Goal: Task Accomplishment & Management: Manage account settings

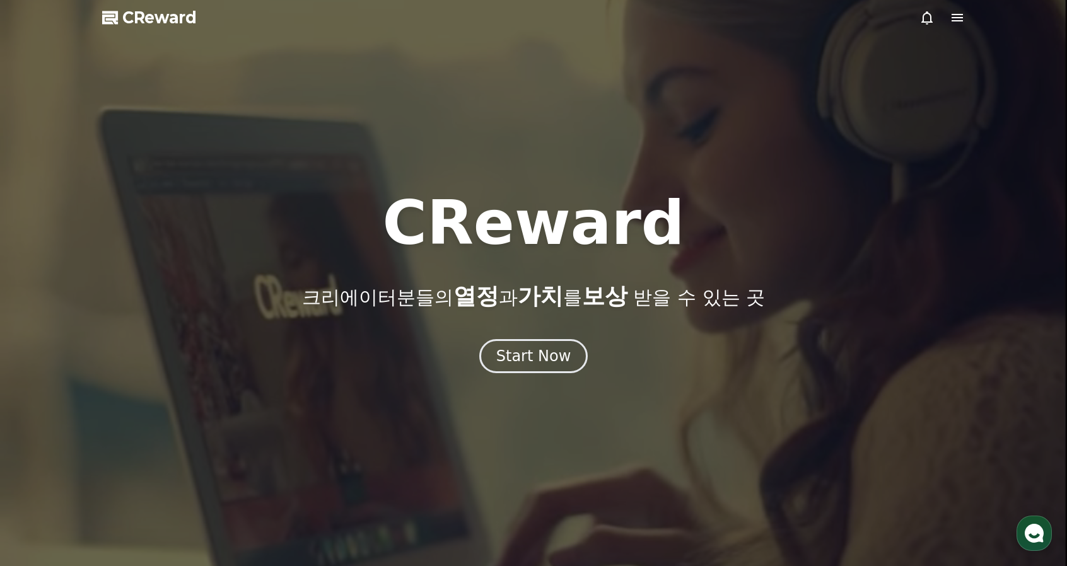
click at [164, 16] on span "CReward" at bounding box center [159, 18] width 74 height 20
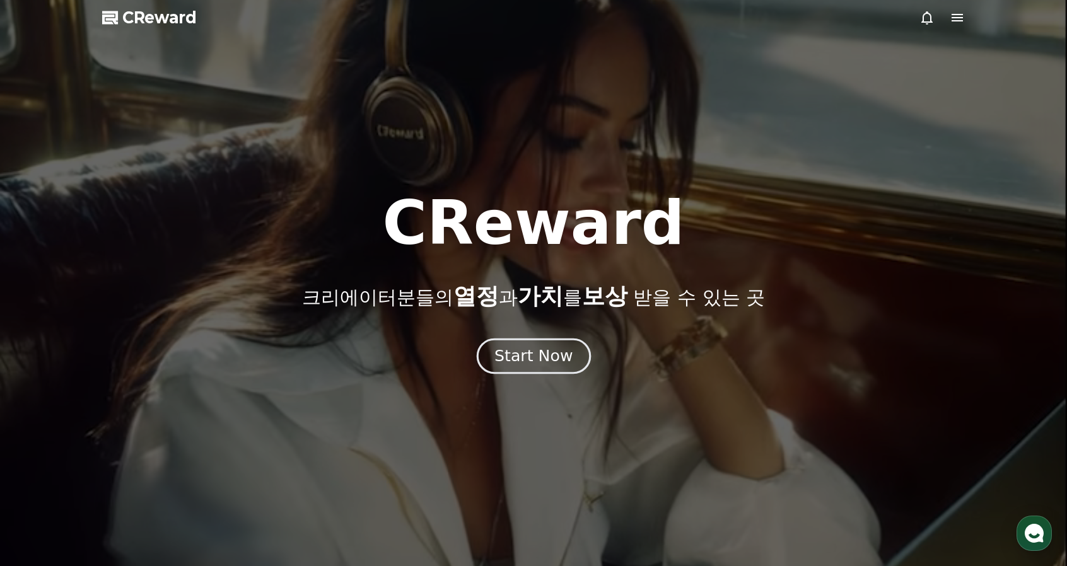
click at [549, 365] on div "Start Now" at bounding box center [534, 356] width 78 height 21
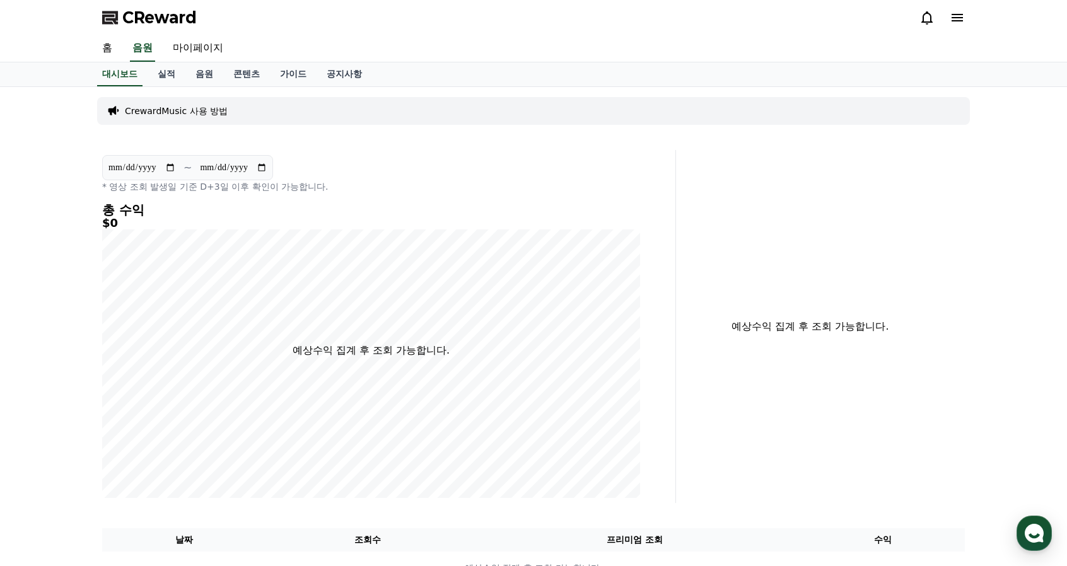
click at [122, 18] on span "CReward" at bounding box center [159, 18] width 74 height 20
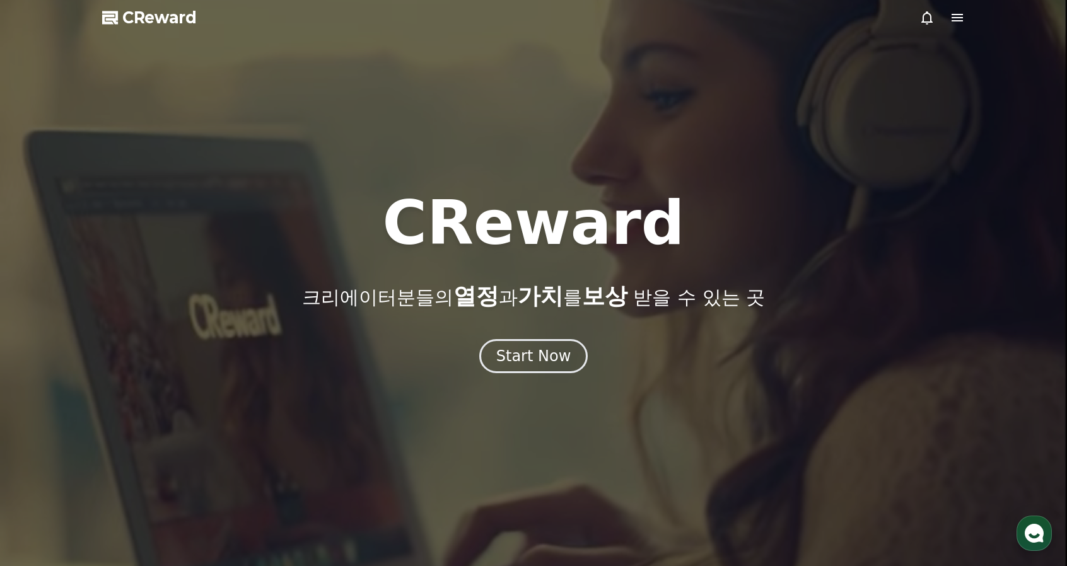
click at [948, 14] on div at bounding box center [942, 17] width 45 height 15
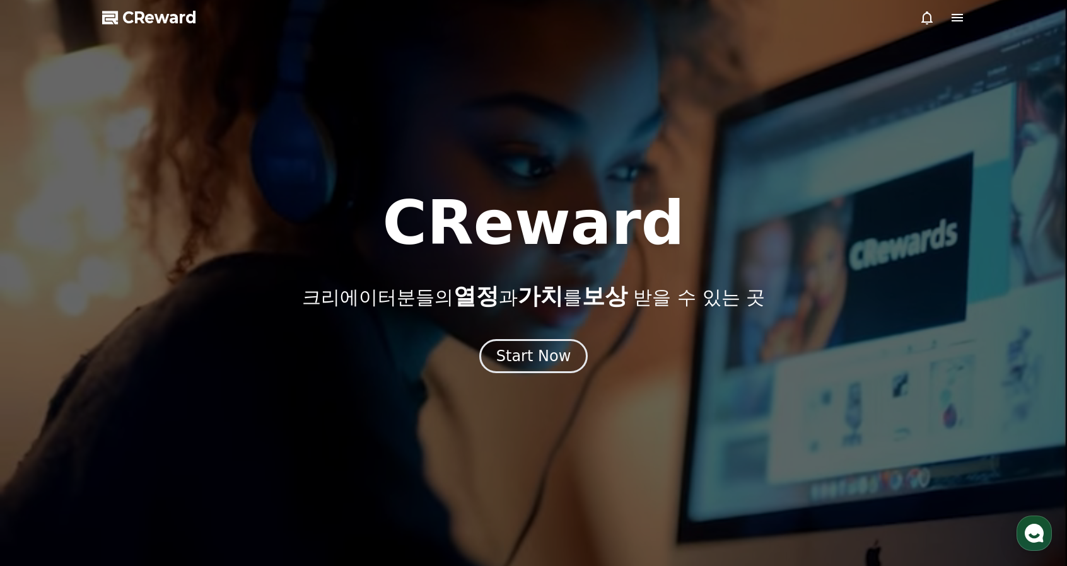
click at [954, 15] on icon at bounding box center [957, 18] width 11 height 8
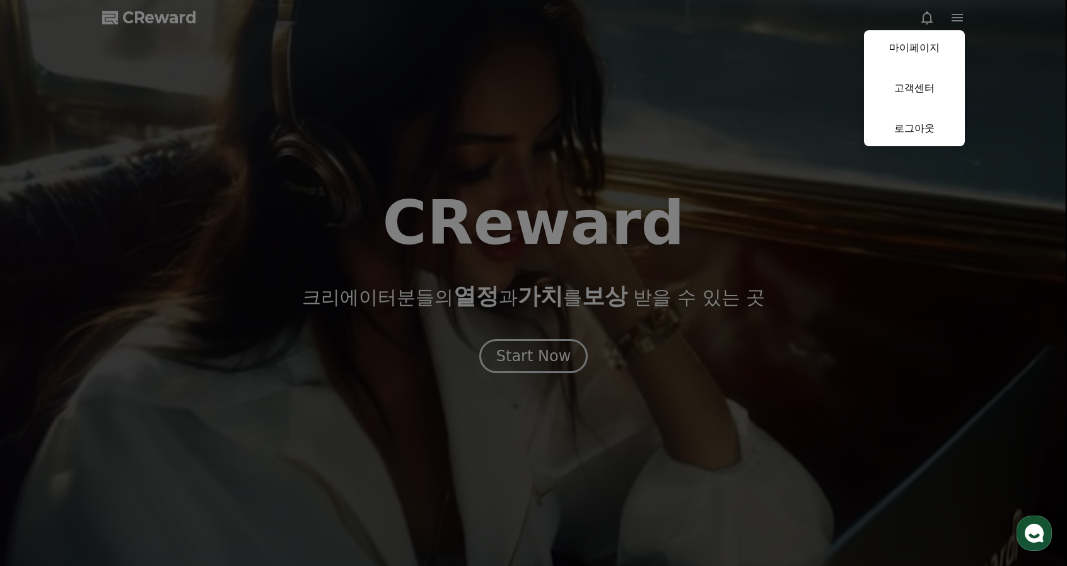
drag, startPoint x: 61, startPoint y: 0, endPoint x: 438, endPoint y: 101, distance: 390.5
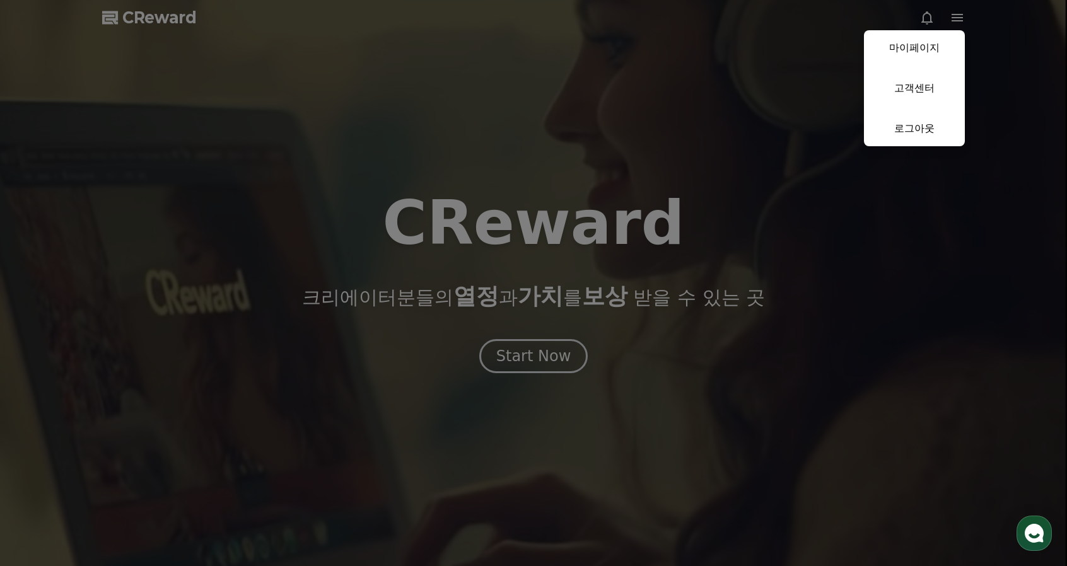
click at [438, 101] on button "close" at bounding box center [533, 283] width 1067 height 566
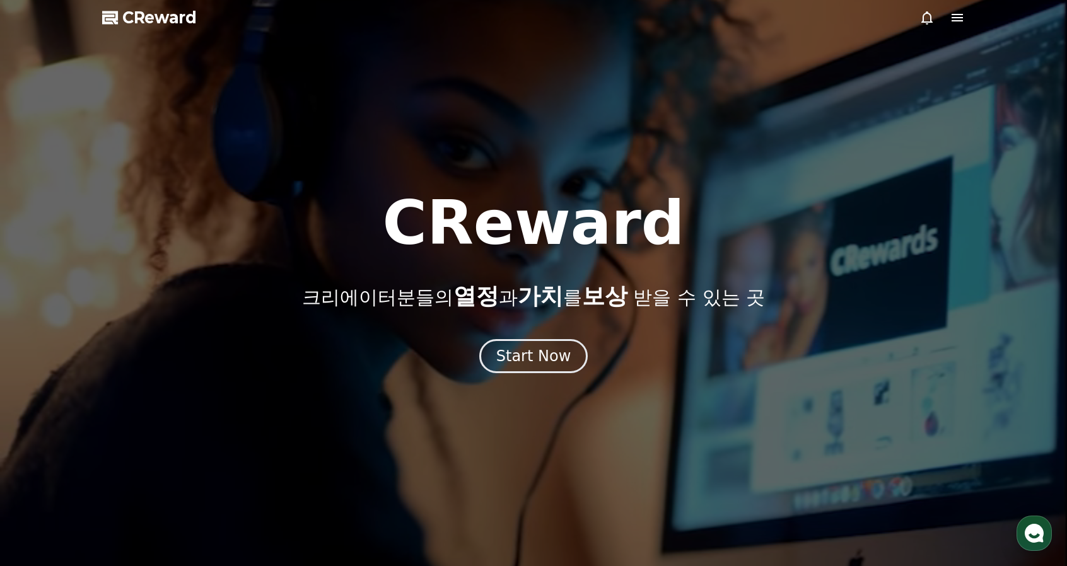
click at [950, 20] on icon at bounding box center [957, 17] width 15 height 15
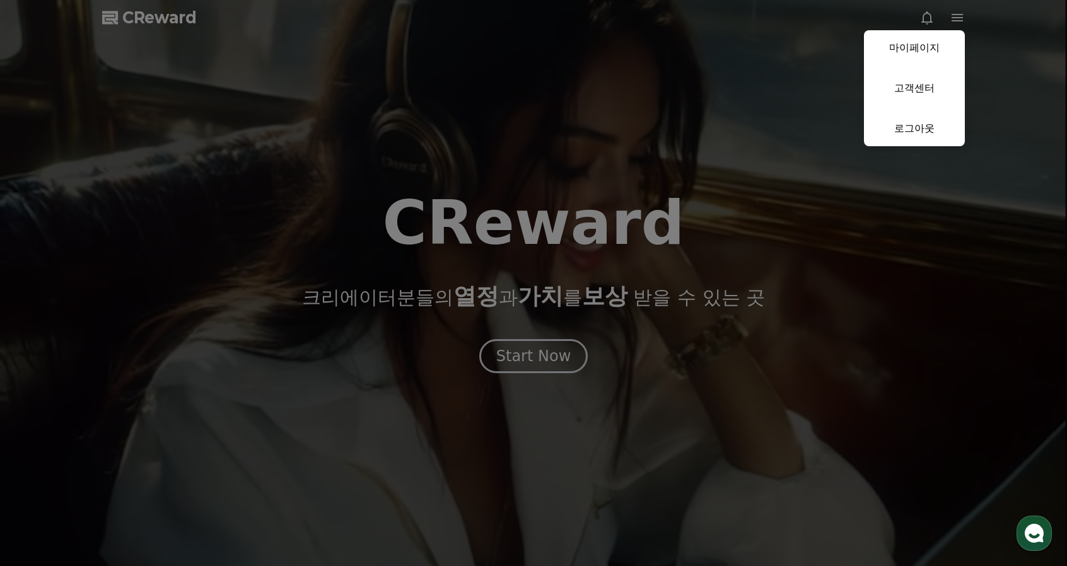
click at [840, 152] on button "close" at bounding box center [533, 283] width 1067 height 566
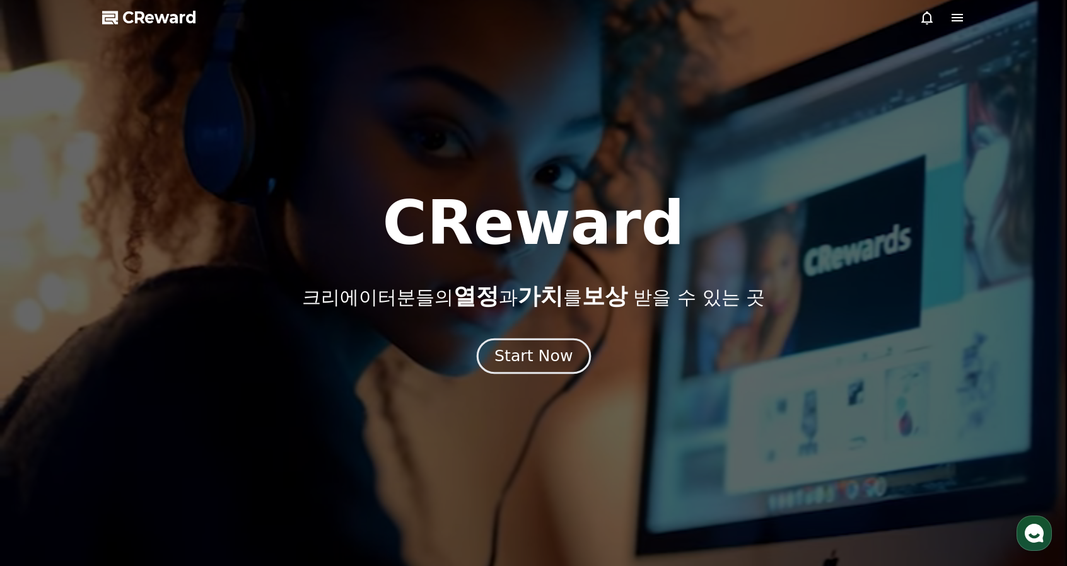
click at [514, 355] on div "Start Now" at bounding box center [534, 356] width 78 height 21
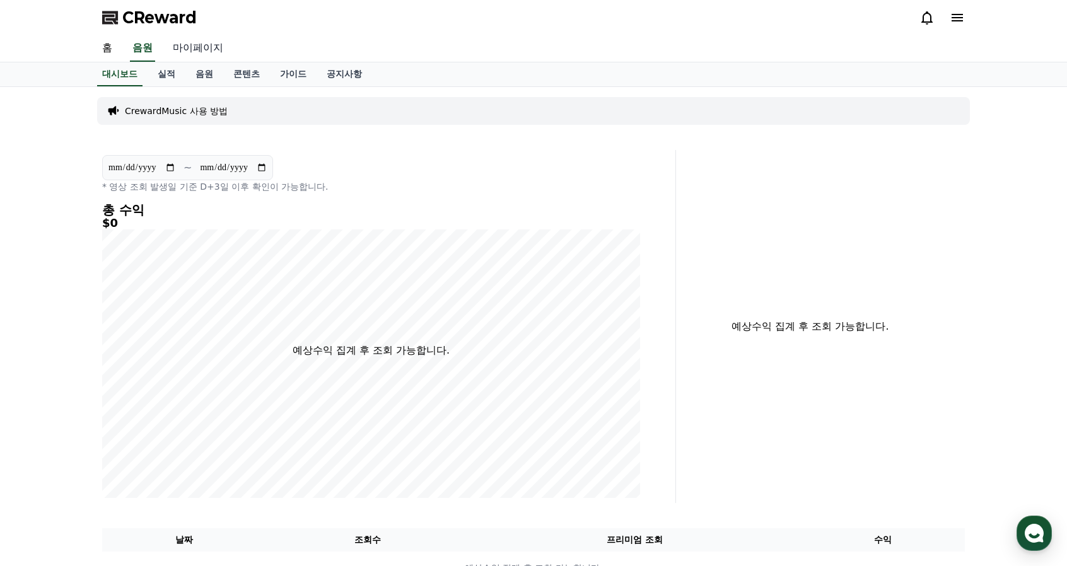
click at [198, 52] on link "마이페이지" at bounding box center [198, 48] width 71 height 26
select select "**********"
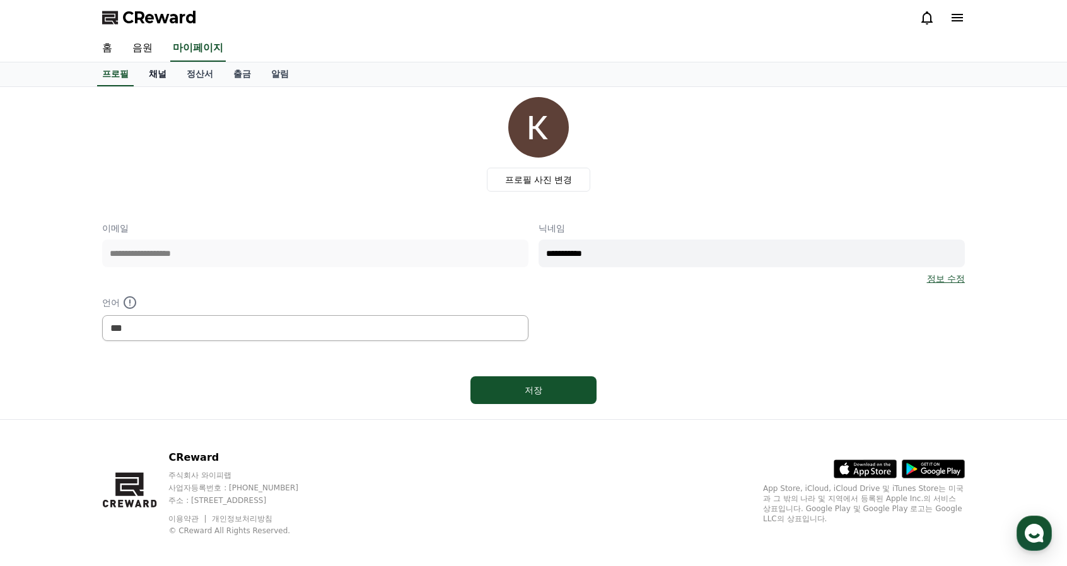
click at [151, 69] on link "채널" at bounding box center [158, 74] width 38 height 24
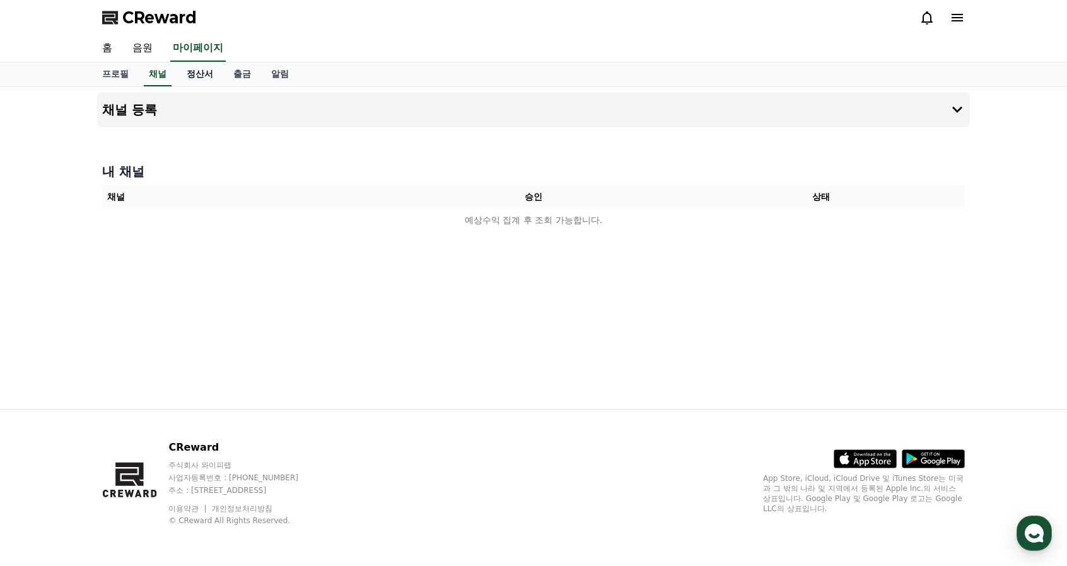
click at [201, 73] on link "정산서" at bounding box center [200, 74] width 47 height 24
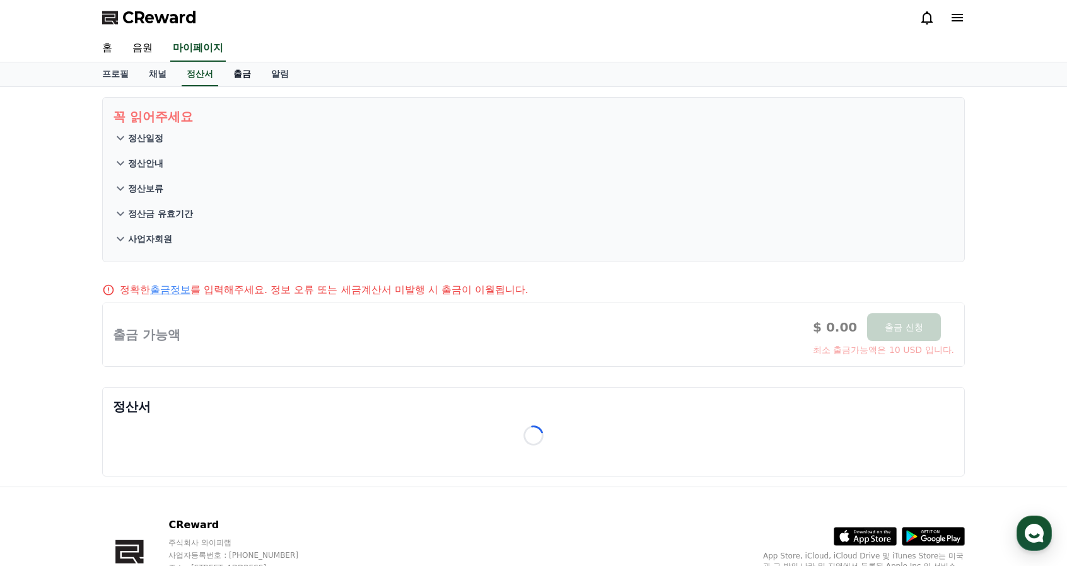
click at [242, 73] on link "출금" at bounding box center [242, 74] width 38 height 24
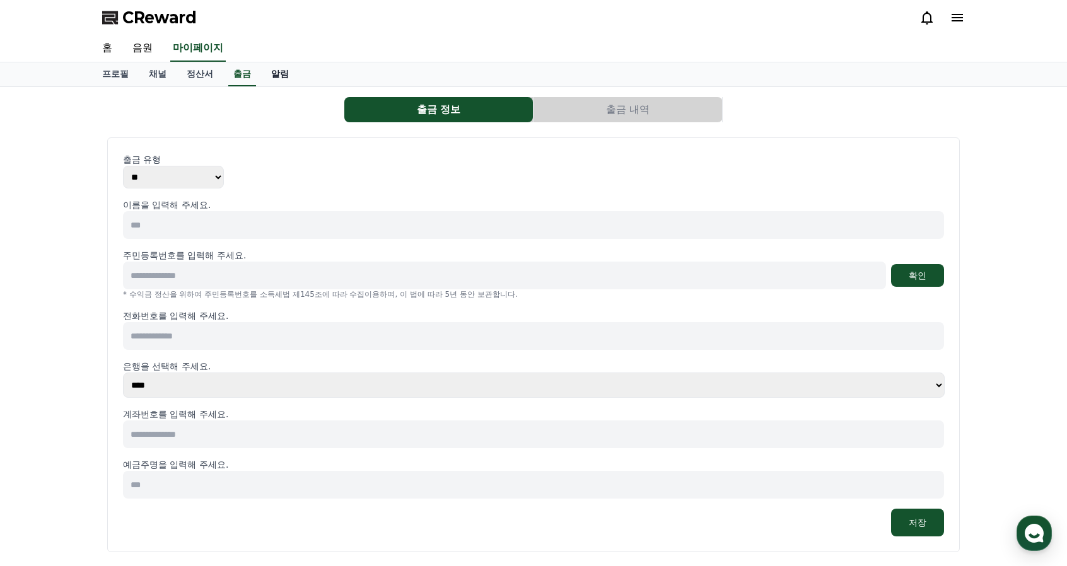
click at [277, 73] on link "알림" at bounding box center [280, 74] width 38 height 24
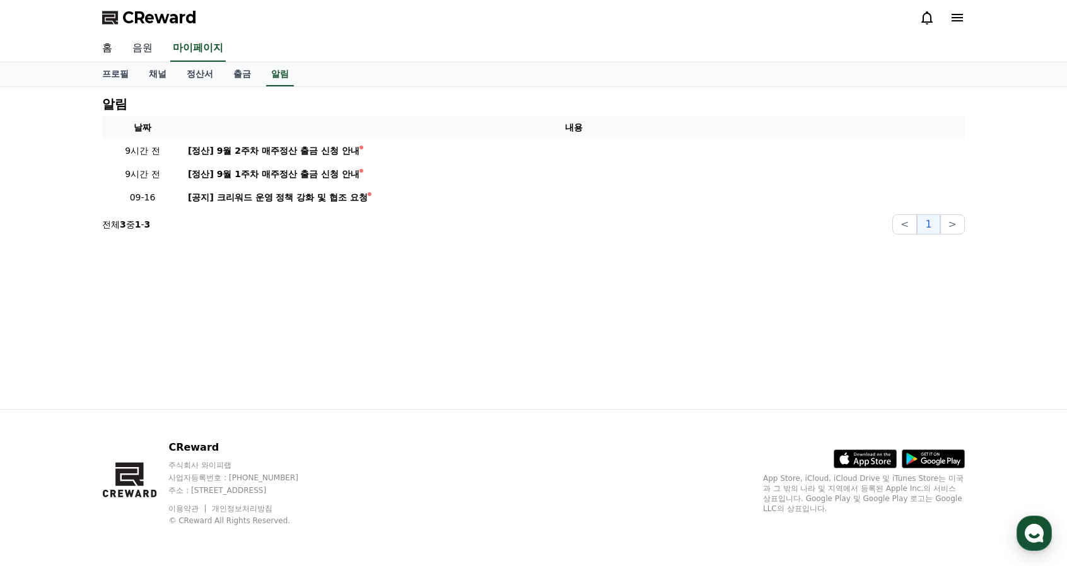
click at [149, 51] on link "음원" at bounding box center [142, 48] width 40 height 26
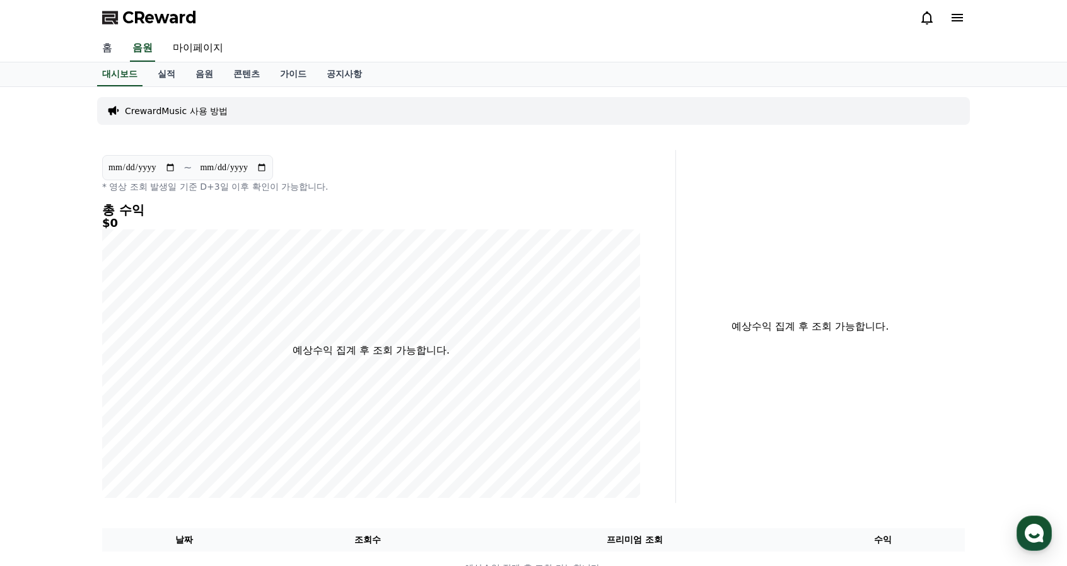
click at [108, 48] on link "홈" at bounding box center [107, 48] width 30 height 26
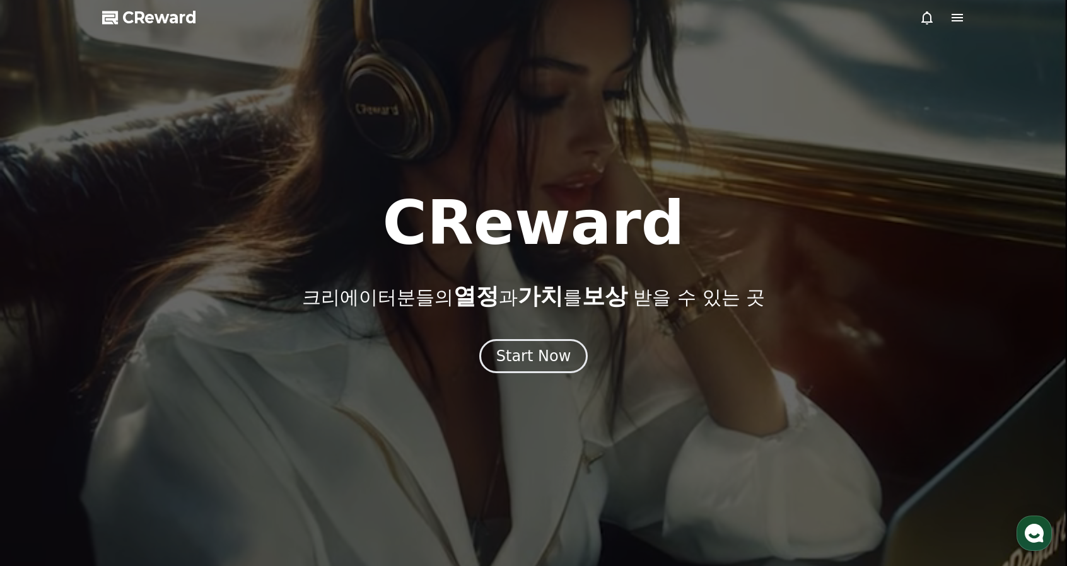
click at [949, 13] on div at bounding box center [942, 17] width 45 height 15
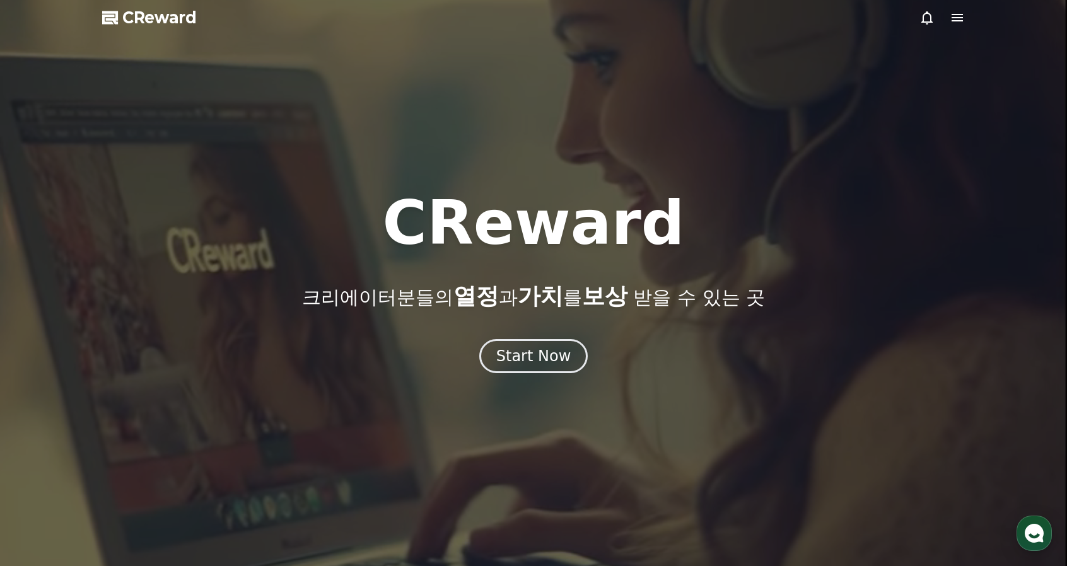
click at [963, 16] on icon at bounding box center [957, 17] width 15 height 15
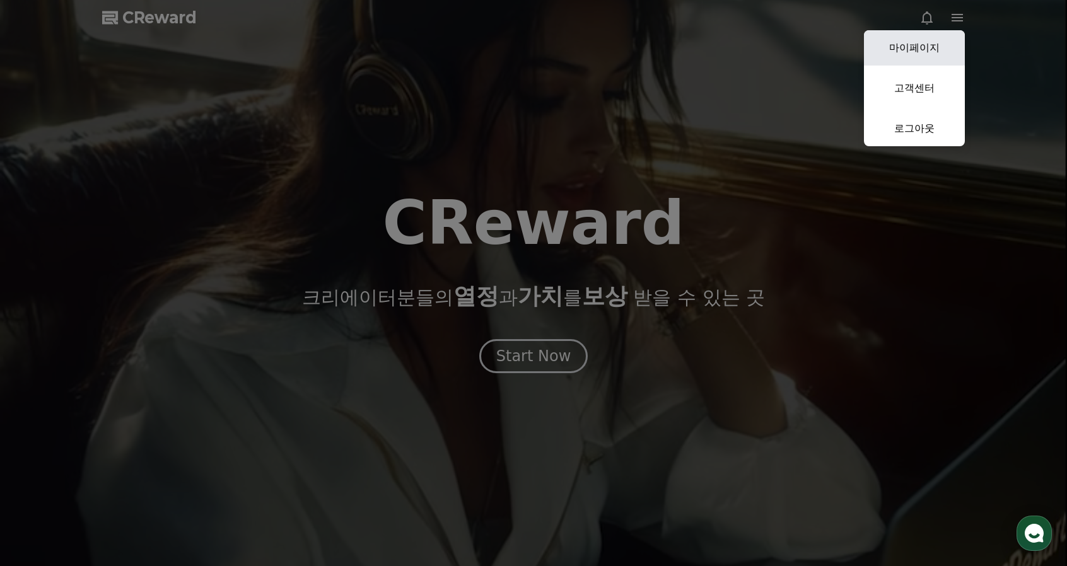
click at [925, 58] on link "마이페이지" at bounding box center [914, 47] width 101 height 35
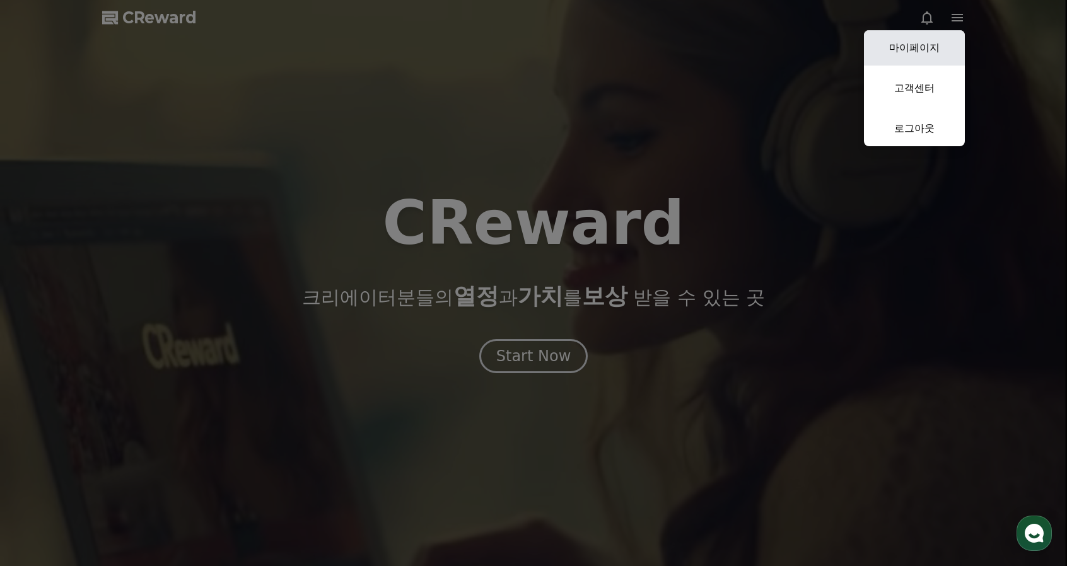
select select "**********"
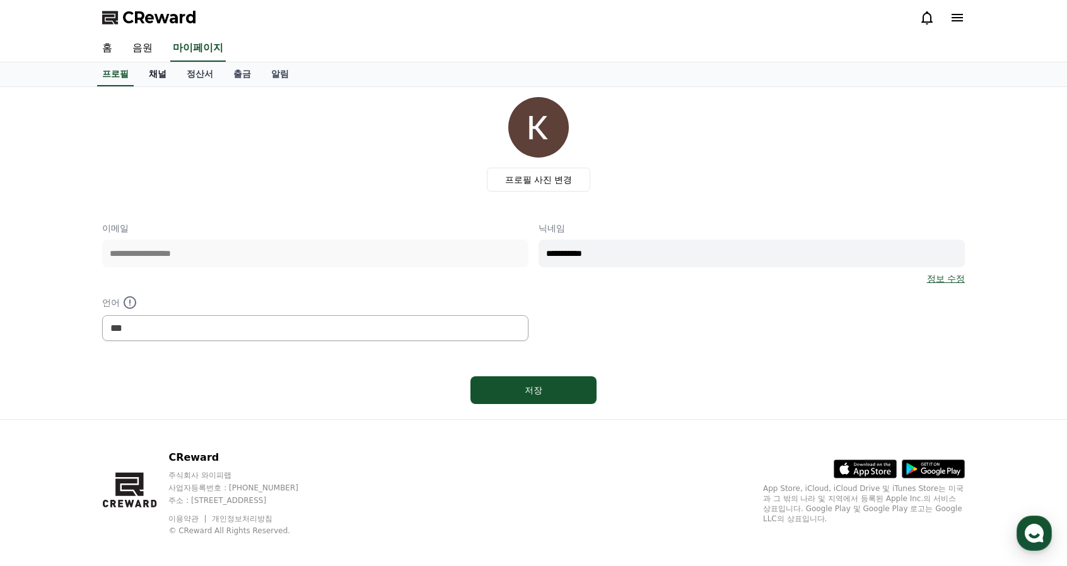
click at [161, 76] on link "채널" at bounding box center [158, 74] width 38 height 24
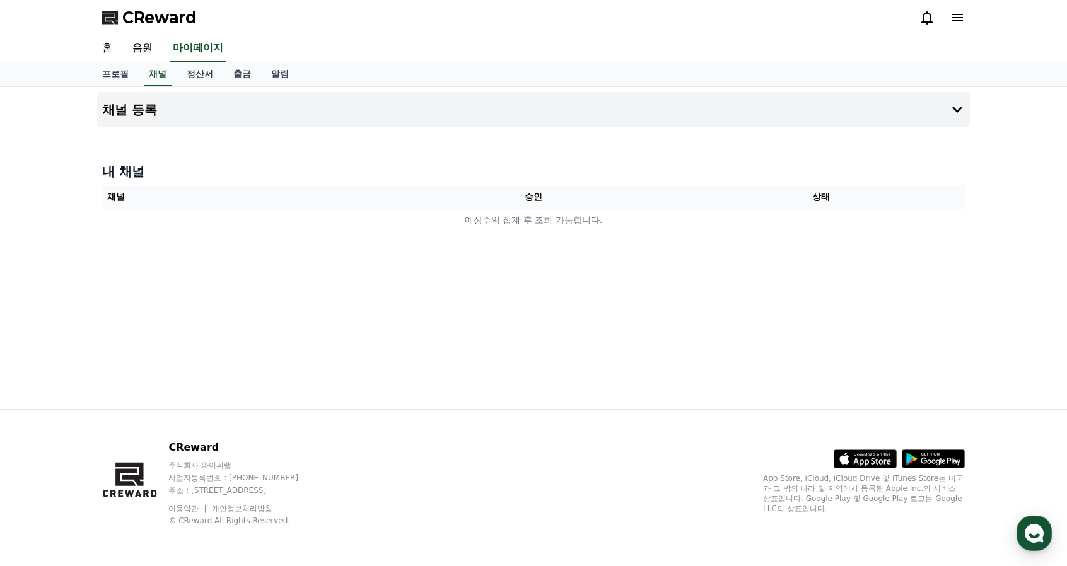
click at [566, 200] on th "승인" at bounding box center [534, 196] width 288 height 23
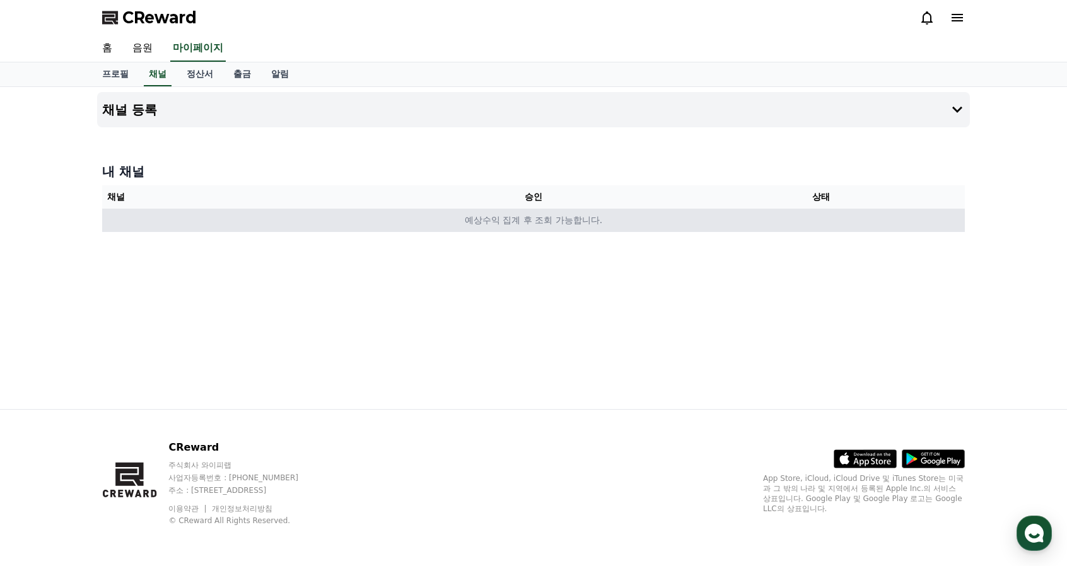
click at [744, 226] on td "예상수익 집계 후 조회 가능합니다." at bounding box center [533, 220] width 863 height 23
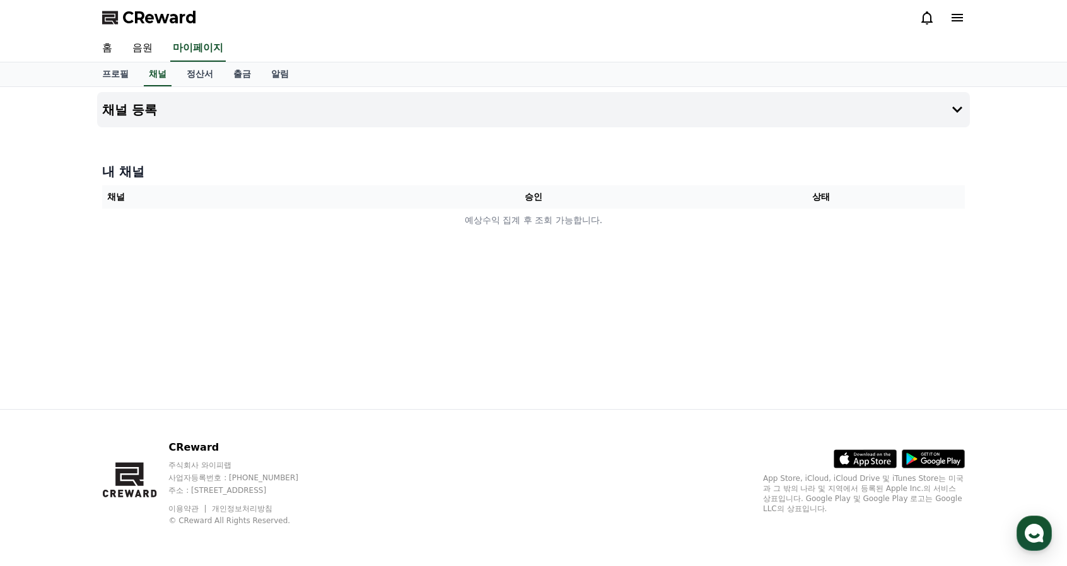
drag, startPoint x: 568, startPoint y: 198, endPoint x: 804, endPoint y: 156, distance: 239.7
click at [579, 195] on th "승인" at bounding box center [534, 196] width 288 height 23
click at [912, 108] on button "채널 등록" at bounding box center [533, 109] width 873 height 35
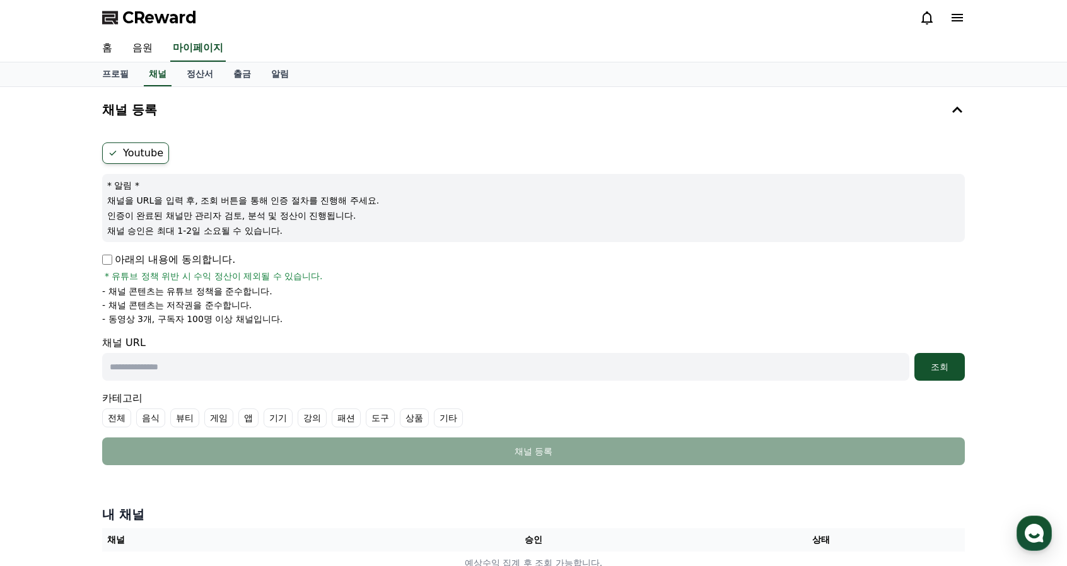
click at [484, 260] on div "아래의 내용에 동의합니다. * 유튜브 정책 위반 시 수익 정산이 제외될 수 있습니다." at bounding box center [533, 267] width 863 height 30
